Goal: Task Accomplishment & Management: Use online tool/utility

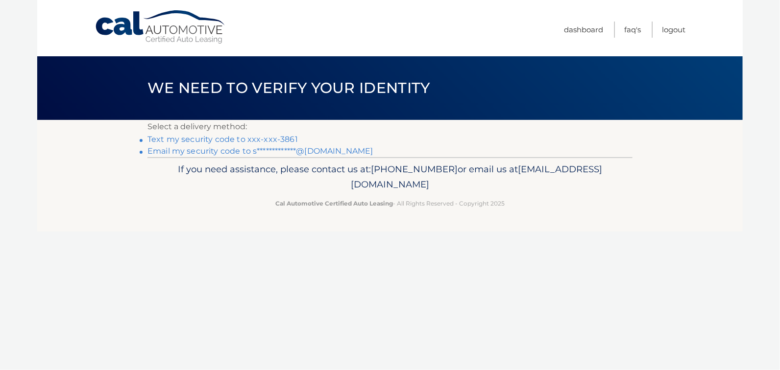
click at [200, 136] on link "Text my security code to xxx-xxx-3861" at bounding box center [223, 139] width 150 height 9
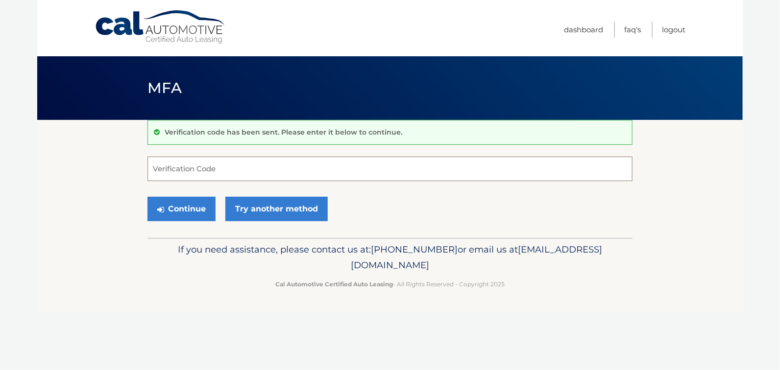
click at [184, 165] on input "Verification Code" at bounding box center [390, 169] width 485 height 25
type input "491151"
click at [171, 206] on button "Continue" at bounding box center [182, 209] width 68 height 25
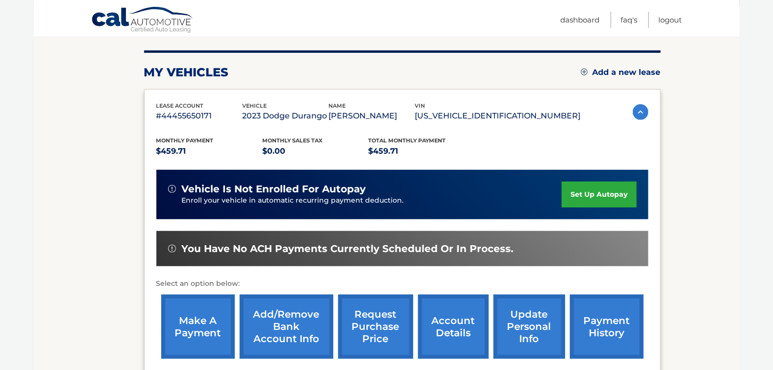
scroll to position [147, 0]
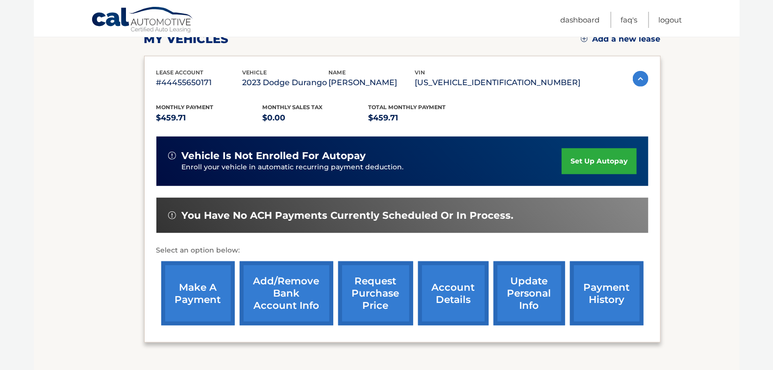
click at [214, 296] on link "make a payment" at bounding box center [198, 294] width 74 height 64
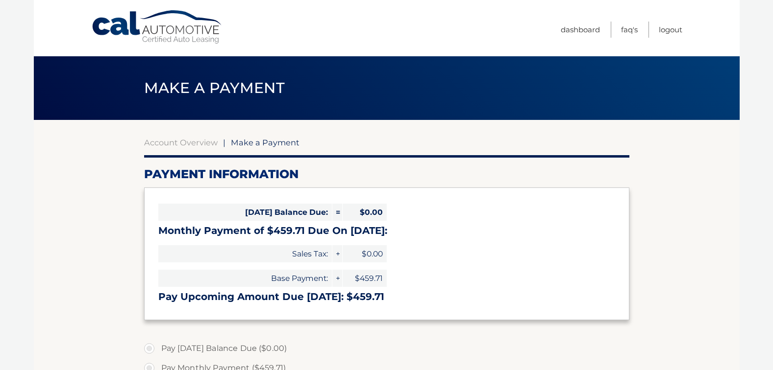
select select "Nzc5NTI0Y2MtN2Q0ZC00ZTdmLWFjZTUtMTA2YzczYzBlZDQ5"
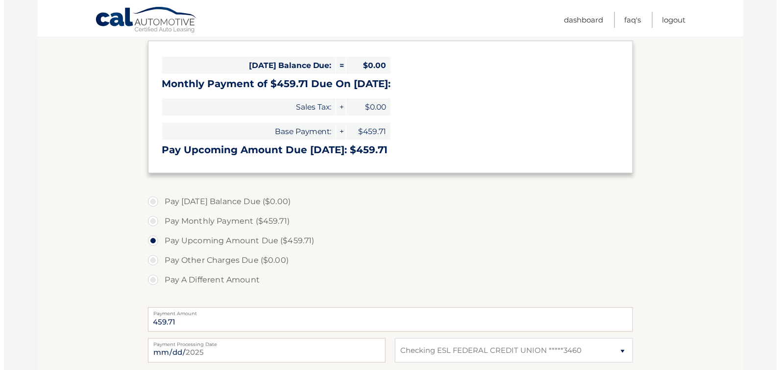
scroll to position [294, 0]
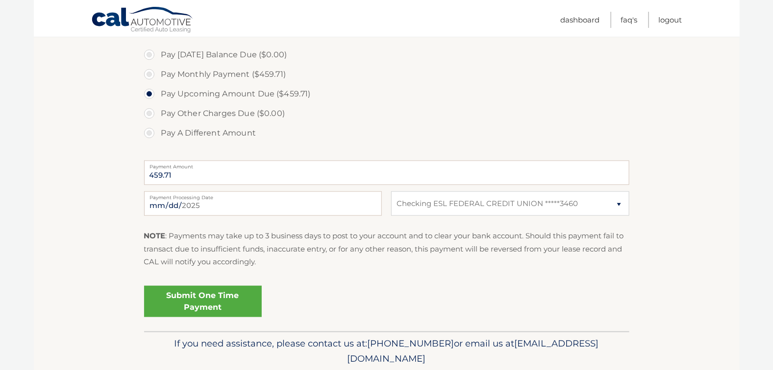
click at [211, 290] on link "Submit One Time Payment" at bounding box center [203, 301] width 118 height 31
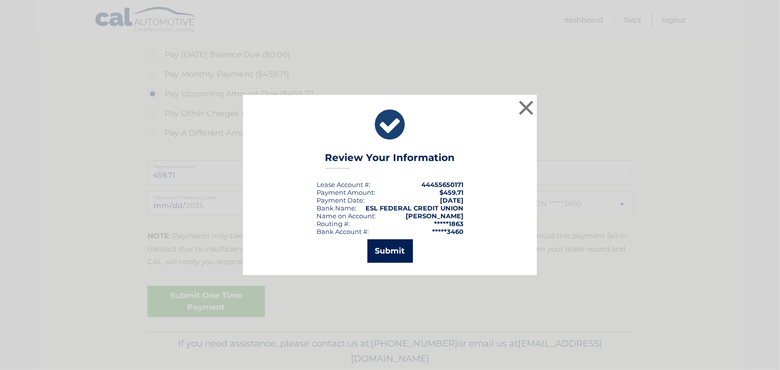
click at [389, 251] on button "Submit" at bounding box center [391, 252] width 46 height 24
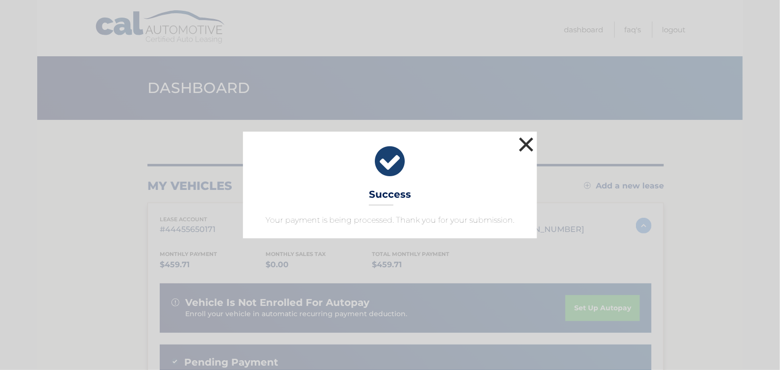
click at [528, 146] on button "×" at bounding box center [527, 145] width 20 height 20
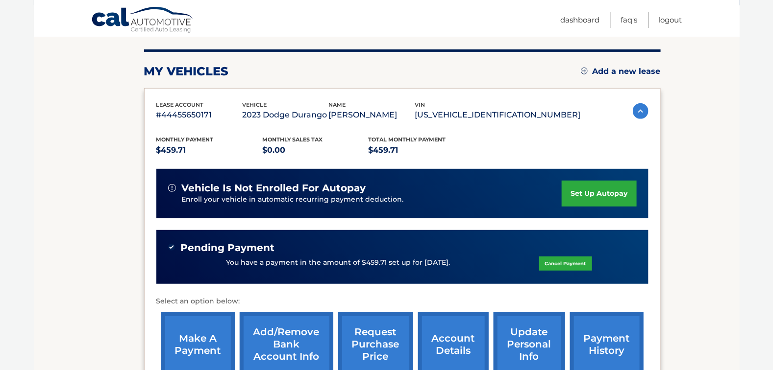
scroll to position [241, 0]
